Goal: Information Seeking & Learning: Stay updated

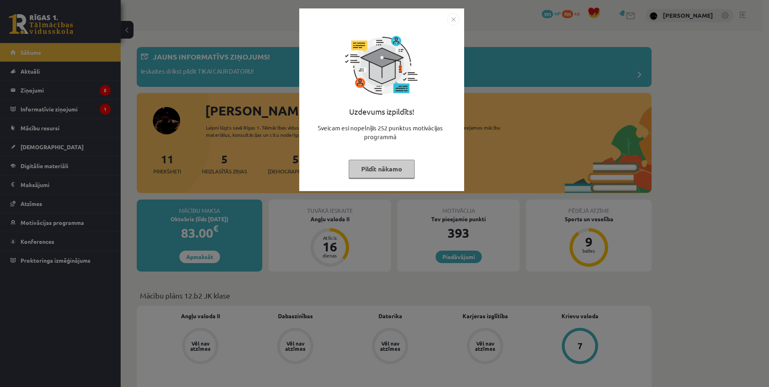
click at [451, 14] on img "Close" at bounding box center [453, 19] width 12 height 12
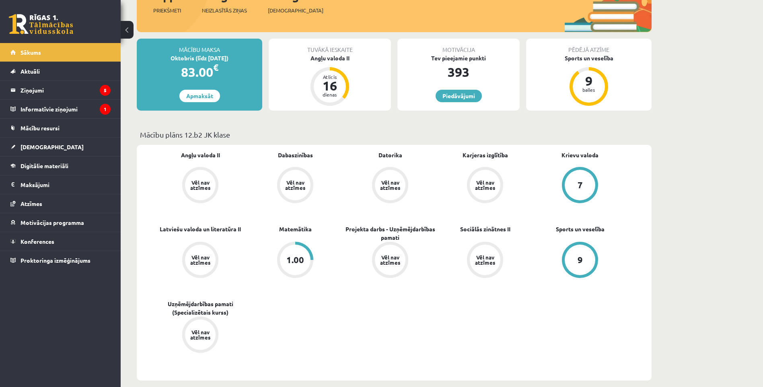
scroll to position [80, 0]
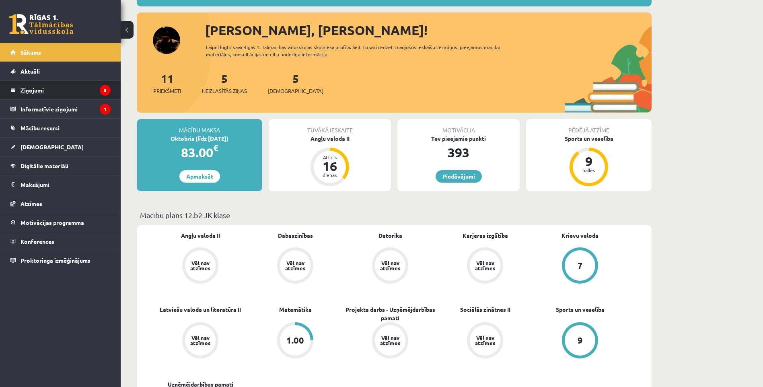
click at [68, 92] on legend "Ziņojumi 5" at bounding box center [66, 90] width 90 height 19
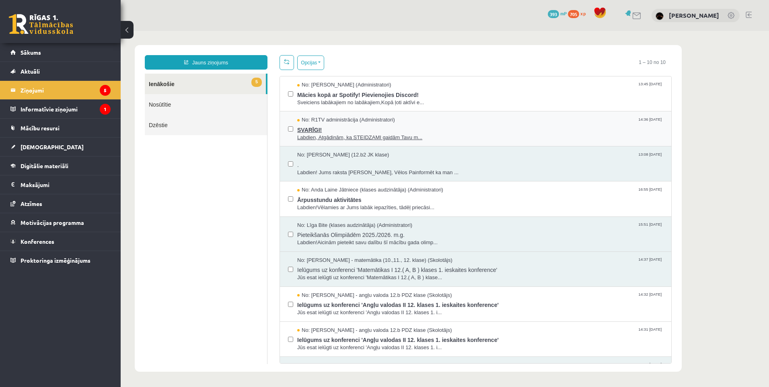
click at [439, 128] on span "SVARĪGI!" at bounding box center [480, 129] width 366 height 10
click at [350, 165] on span "." at bounding box center [480, 164] width 366 height 10
click at [92, 103] on legend "Informatīvie ziņojumi 1" at bounding box center [66, 109] width 90 height 19
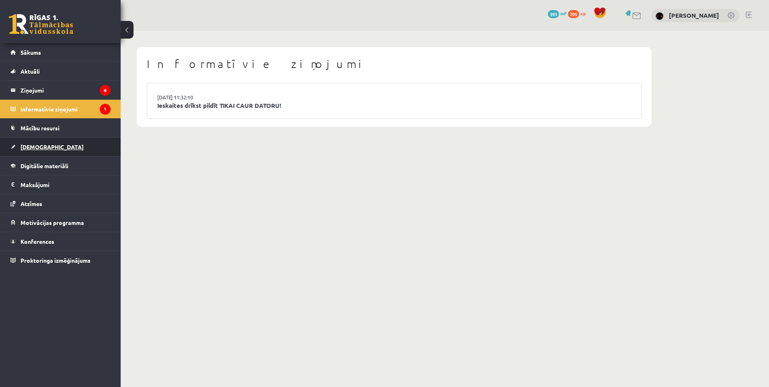
click at [63, 146] on link "[DEMOGRAPHIC_DATA]" at bounding box center [60, 147] width 100 height 19
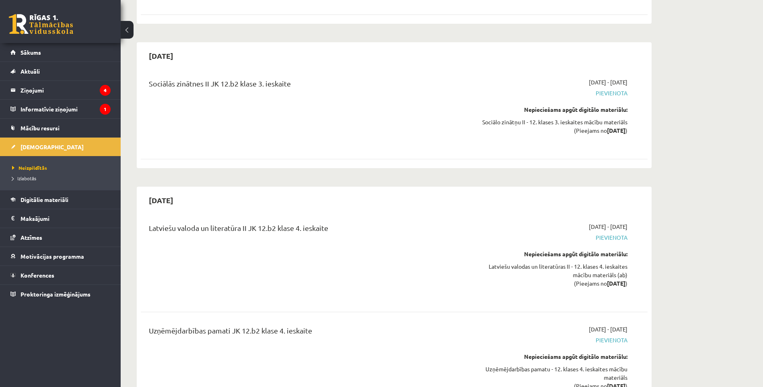
scroll to position [3989, 0]
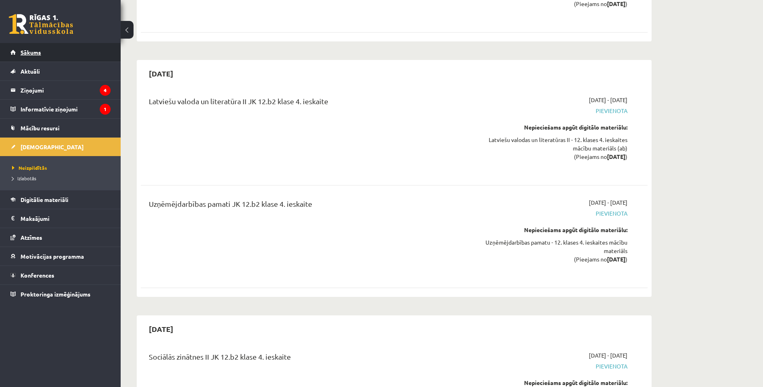
click at [54, 57] on link "Sākums" at bounding box center [60, 52] width 100 height 19
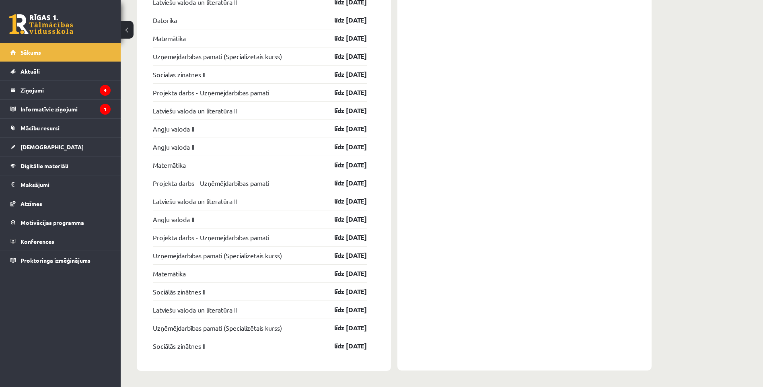
scroll to position [982, 0]
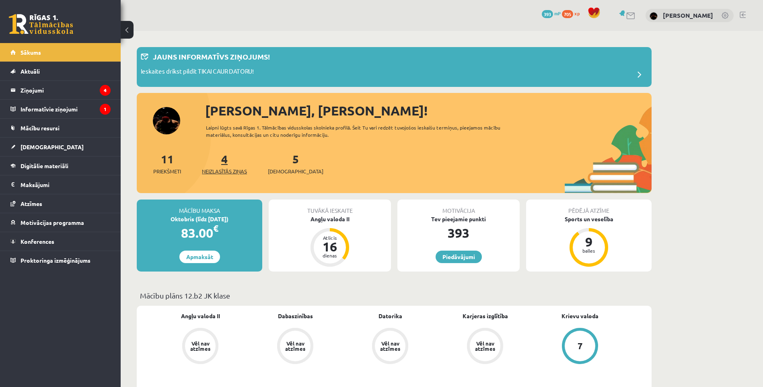
click at [227, 164] on link "4 Neizlasītās ziņas" at bounding box center [224, 164] width 45 height 24
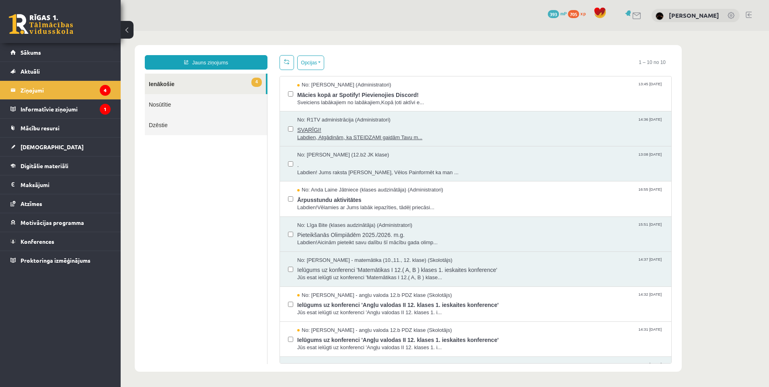
click at [376, 132] on span "SVARĪGI!" at bounding box center [480, 129] width 366 height 10
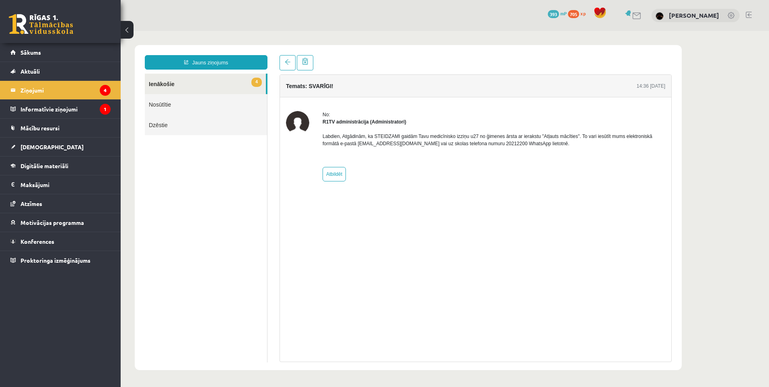
click at [176, 83] on link "4 Ienākošie" at bounding box center [205, 84] width 121 height 21
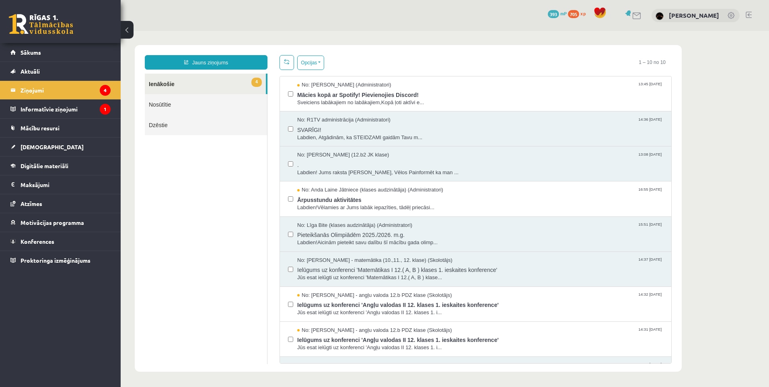
click at [58, 31] on link at bounding box center [41, 24] width 64 height 20
